Goal: Check status: Check status

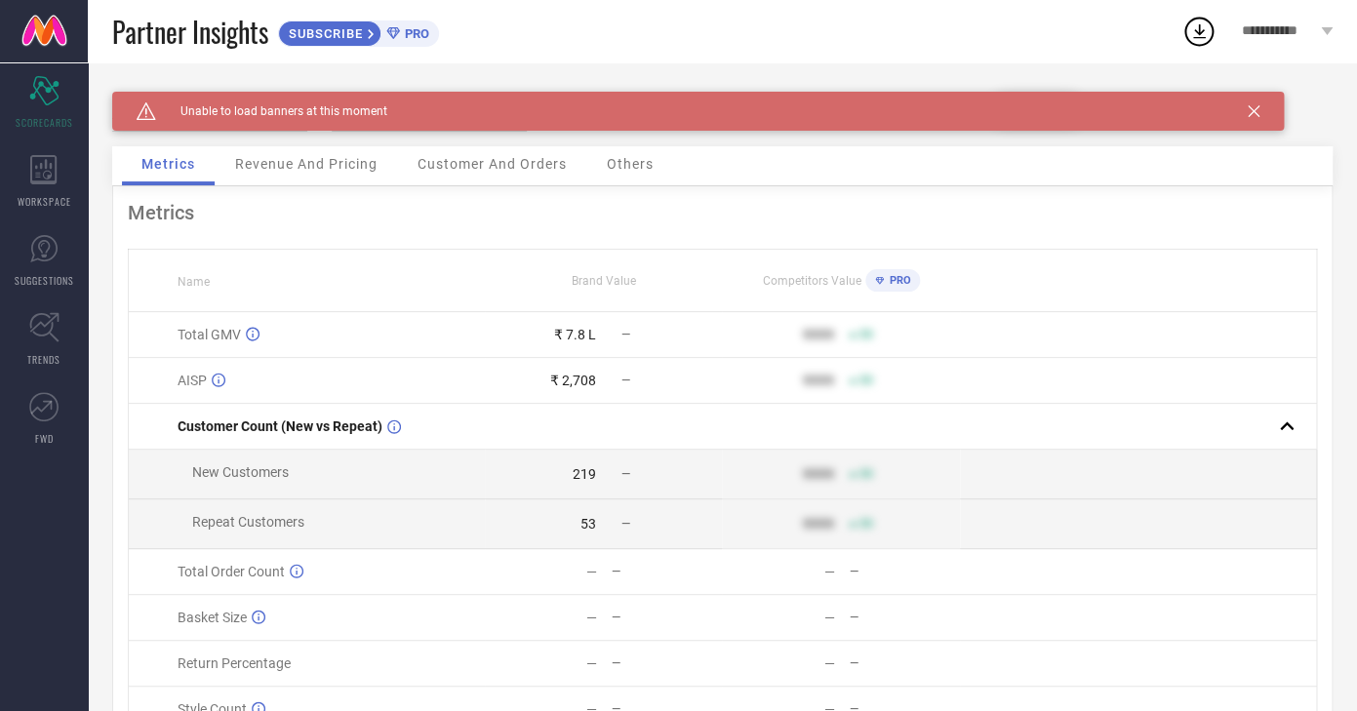
click at [1255, 109] on icon at bounding box center [1254, 111] width 12 height 12
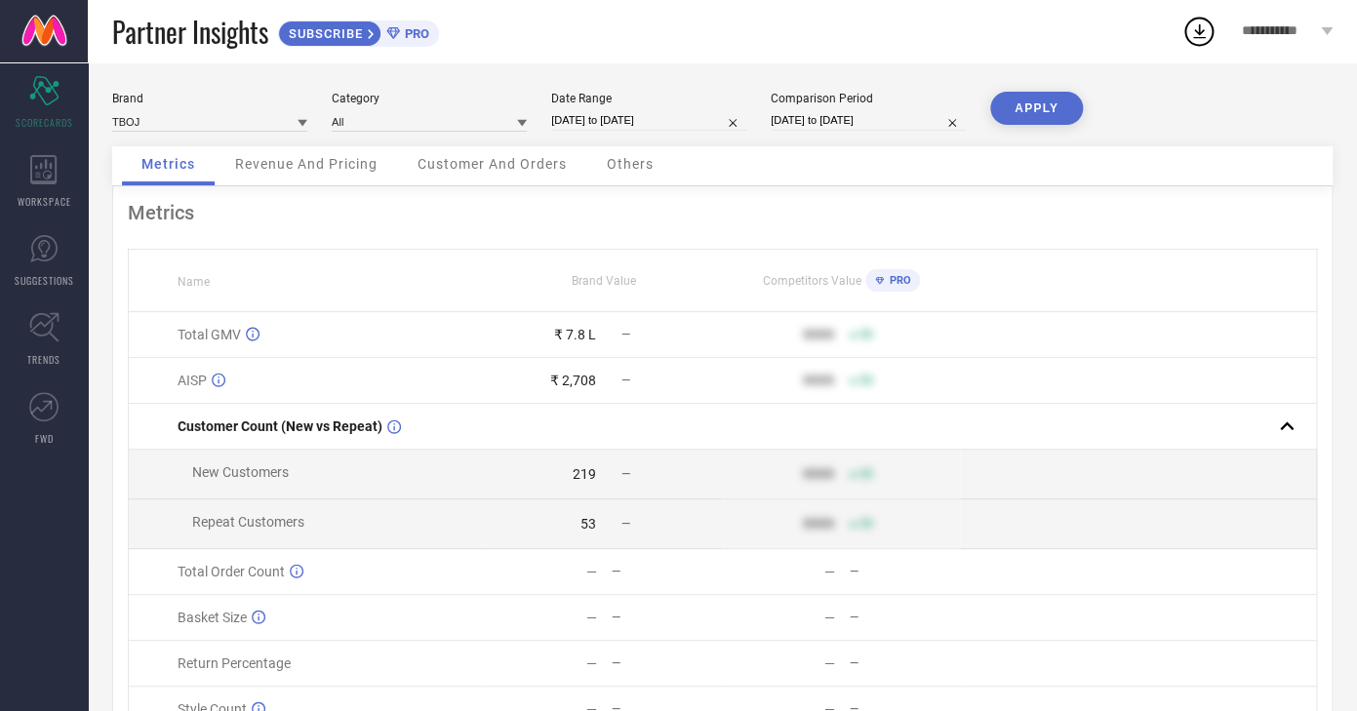
click at [598, 124] on input "[DATE] to [DATE]" at bounding box center [648, 120] width 195 height 20
select select "9"
select select "2025"
select select "10"
select select "2025"
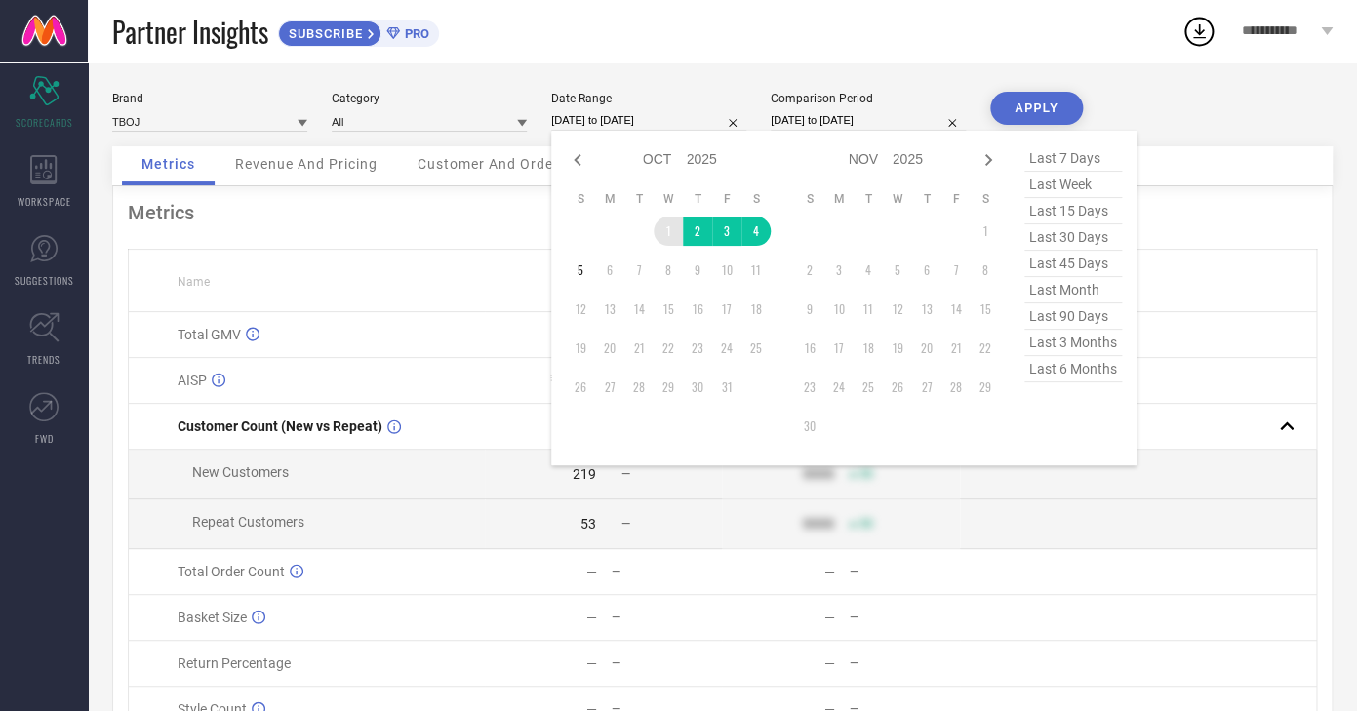
click at [663, 227] on td "1" at bounding box center [668, 231] width 29 height 29
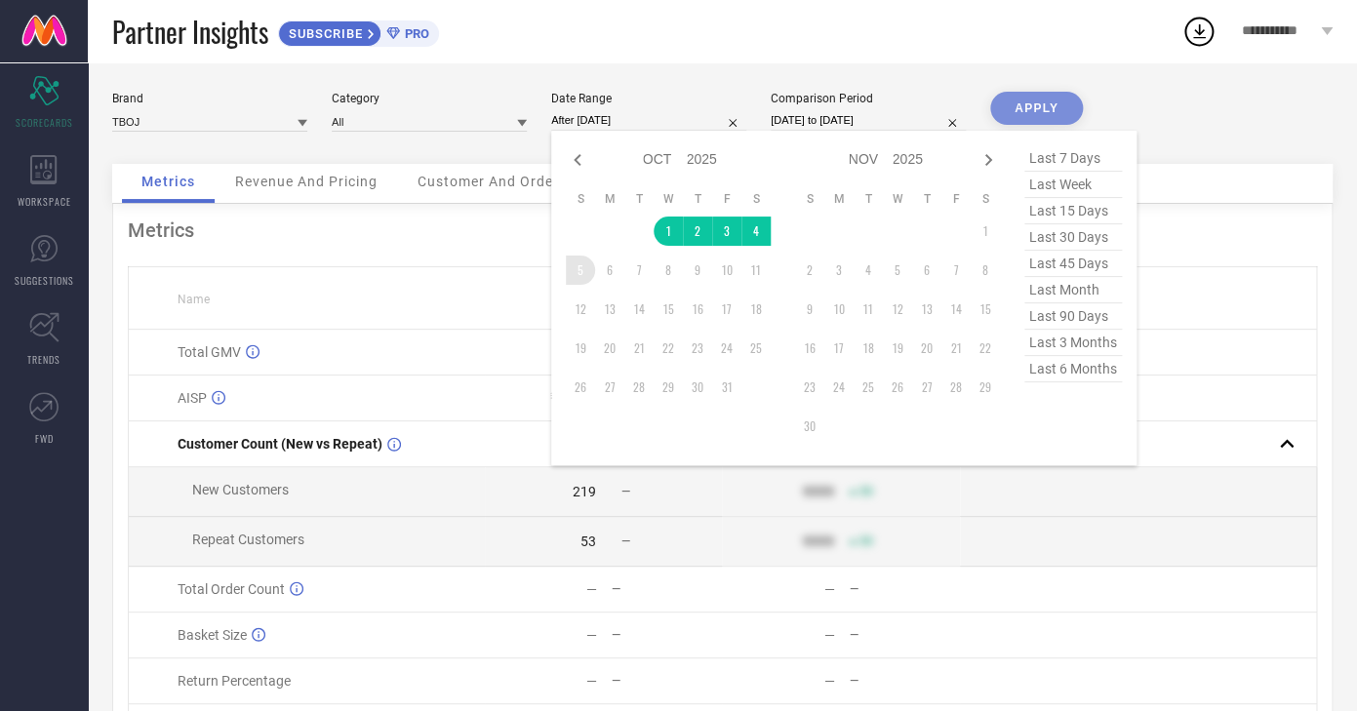
type input "[DATE] to [DATE]"
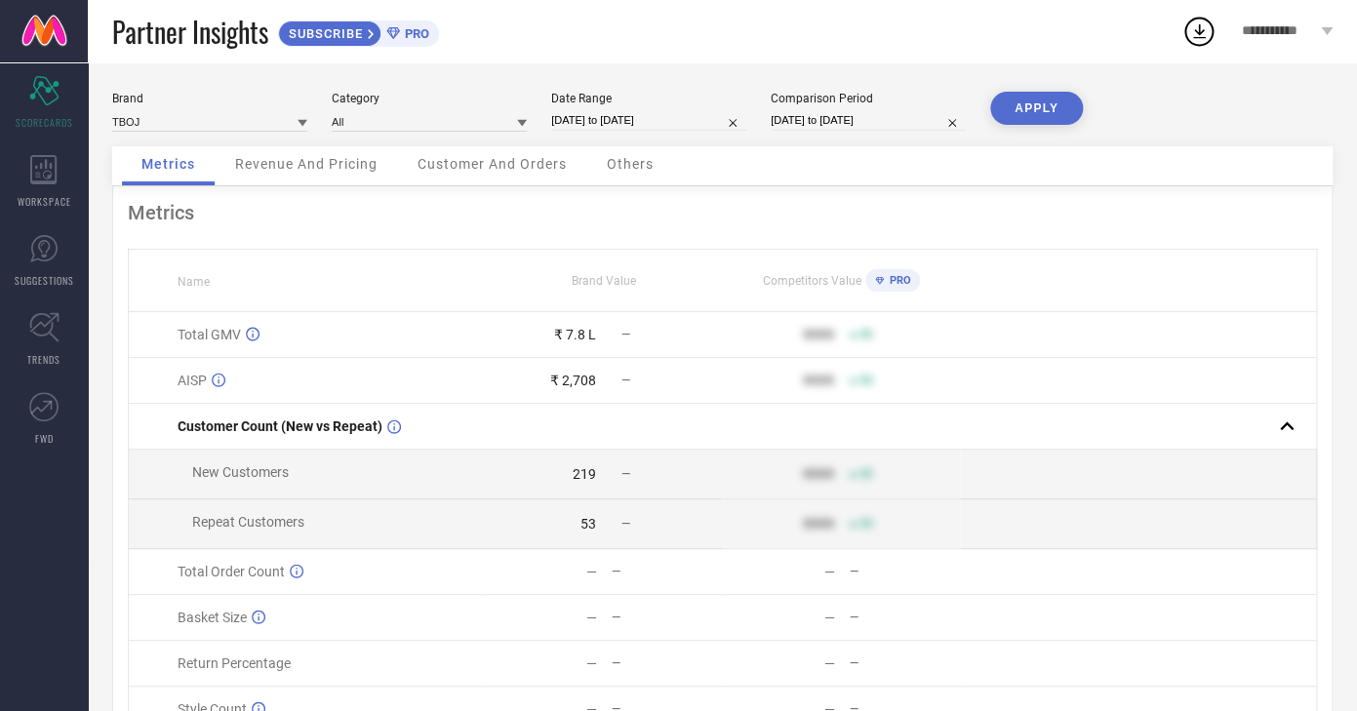
click at [1061, 112] on button "APPLY" at bounding box center [1036, 108] width 93 height 33
click at [303, 168] on span "Revenue And Pricing" at bounding box center [306, 164] width 142 height 16
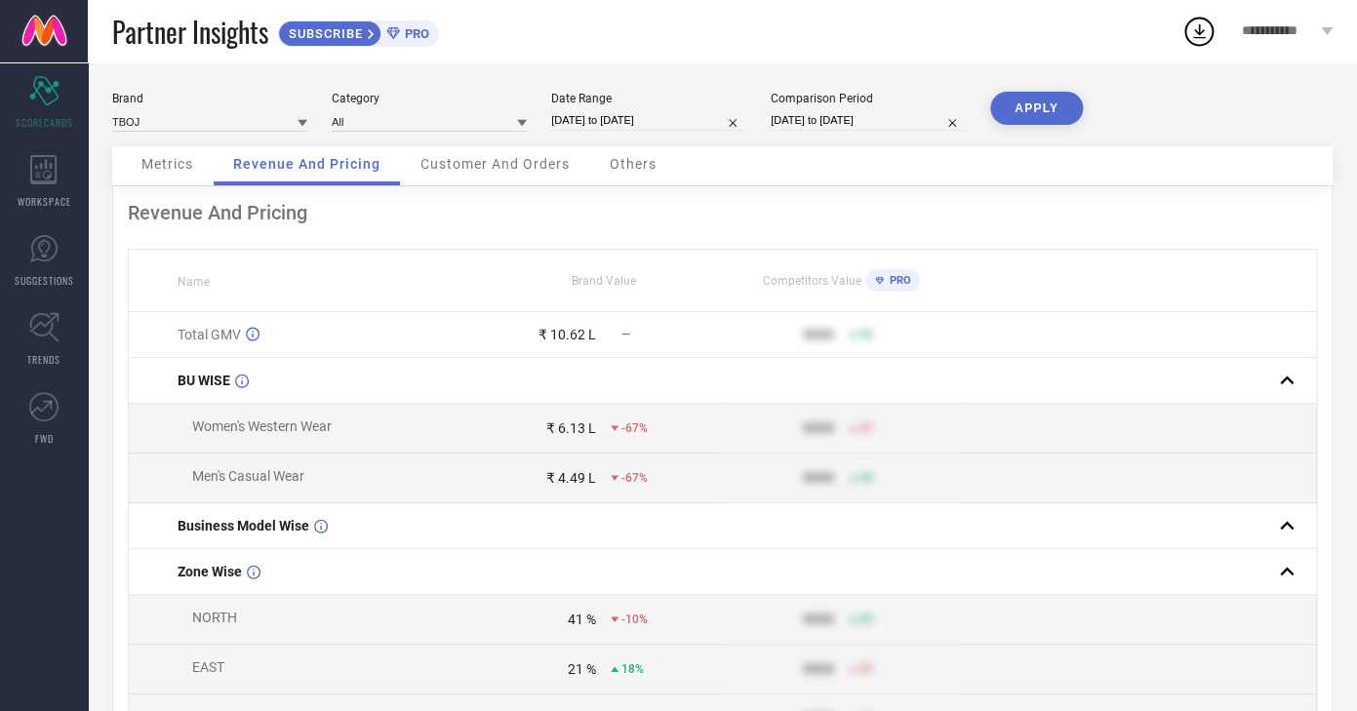
click at [137, 158] on div "Metrics" at bounding box center [167, 165] width 91 height 39
